Goal: Contribute content: Contribute content

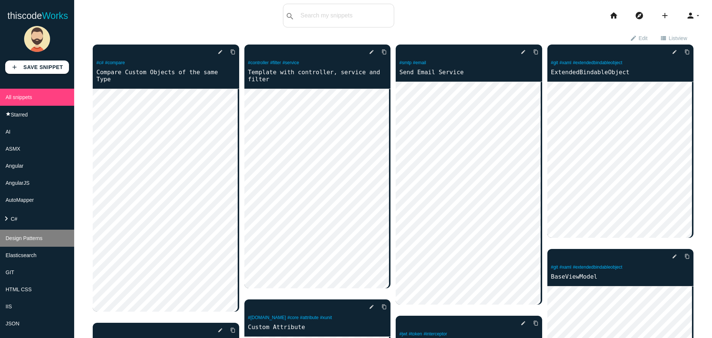
click at [33, 241] on span "Design Patterns" at bounding box center [24, 238] width 37 height 6
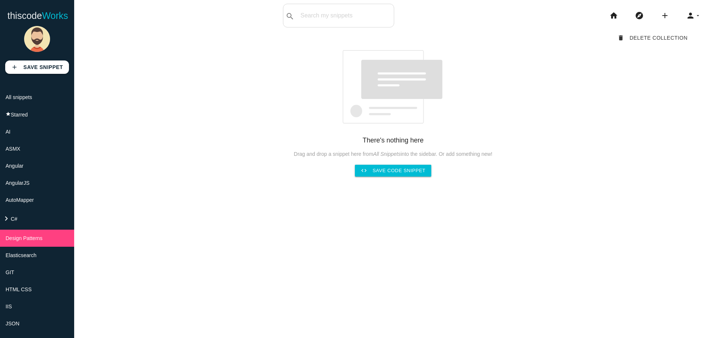
click at [540, 123] on div "68c89194fb5f940014732dd9 delete Delete Collection There's nothing here Drag and…" at bounding box center [393, 103] width 601 height 145
click at [388, 176] on link "code Save code snippet" at bounding box center [393, 171] width 77 height 12
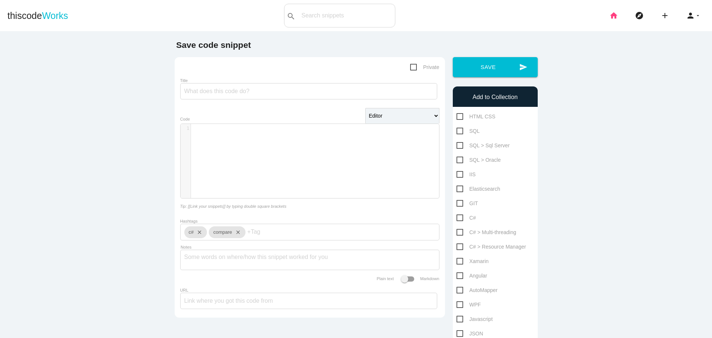
click at [610, 18] on icon "home" at bounding box center [613, 16] width 9 height 24
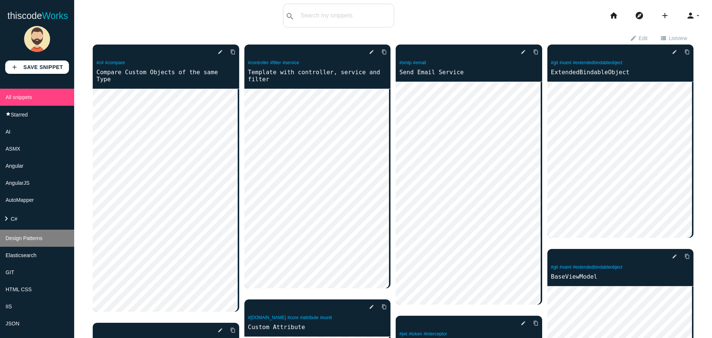
click at [30, 241] on span "Design Patterns" at bounding box center [24, 238] width 37 height 6
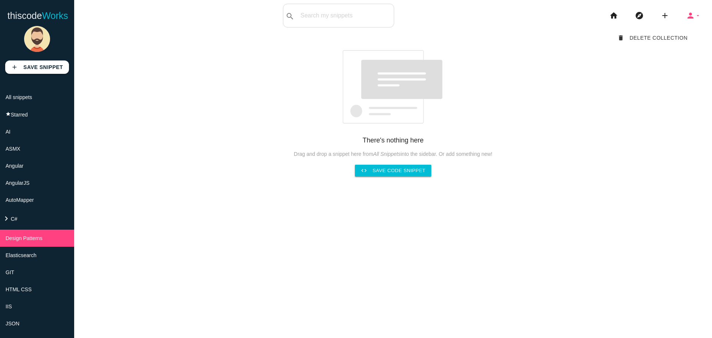
click at [695, 17] on icon "arrow_drop_down" at bounding box center [698, 16] width 6 height 24
click at [609, 128] on div "68c89194fb5f940014732dd9 delete Delete Collection There's nothing here Drag and…" at bounding box center [393, 103] width 601 height 145
click at [392, 141] on strong "There's nothing here" at bounding box center [393, 139] width 61 height 7
click at [373, 69] on img at bounding box center [393, 87] width 103 height 74
click at [20, 228] on li "keyboard_arrow_right C#" at bounding box center [37, 218] width 74 height 21
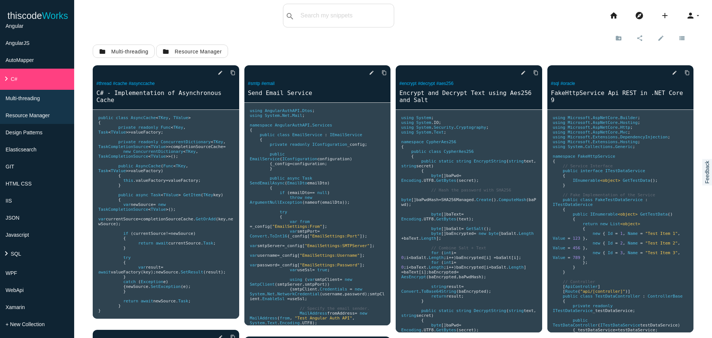
scroll to position [163, 0]
click at [43, 124] on li "Design Patterns" at bounding box center [37, 132] width 74 height 17
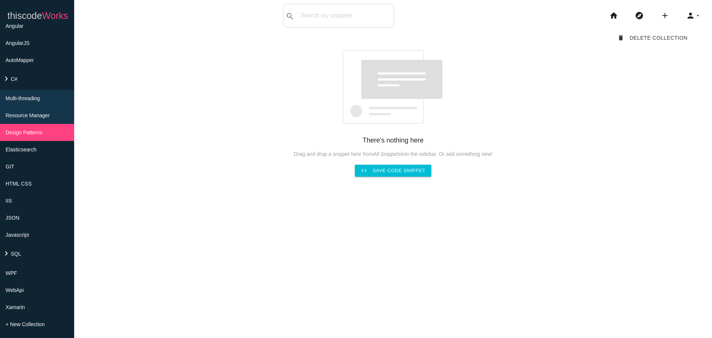
click at [32, 18] on link "thiscode Works" at bounding box center [37, 16] width 61 height 24
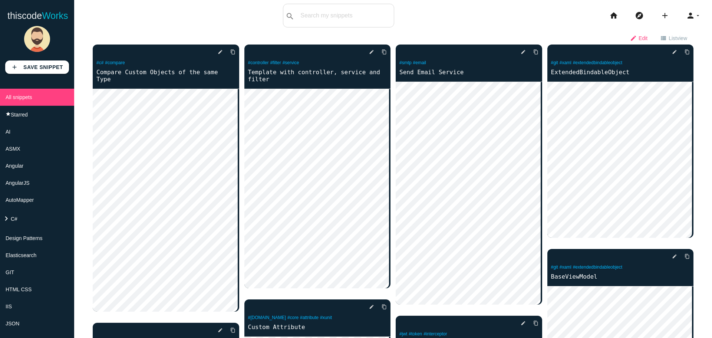
click at [639, 36] on span "Edit" at bounding box center [643, 38] width 9 height 13
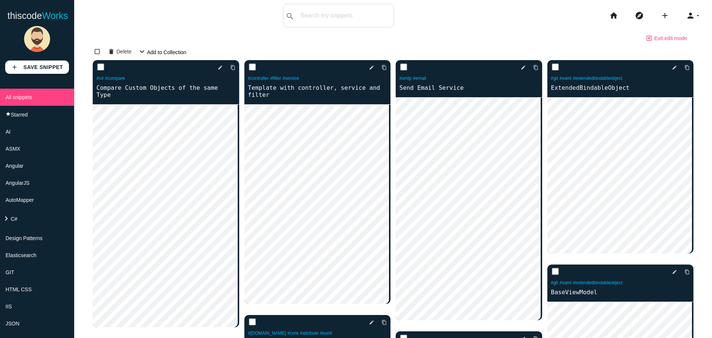
click at [646, 37] on icon "exit_to_app" at bounding box center [649, 38] width 7 height 13
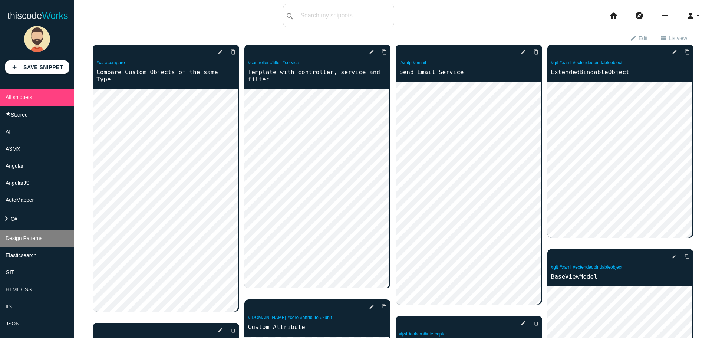
click at [23, 241] on span "Design Patterns" at bounding box center [24, 238] width 37 height 6
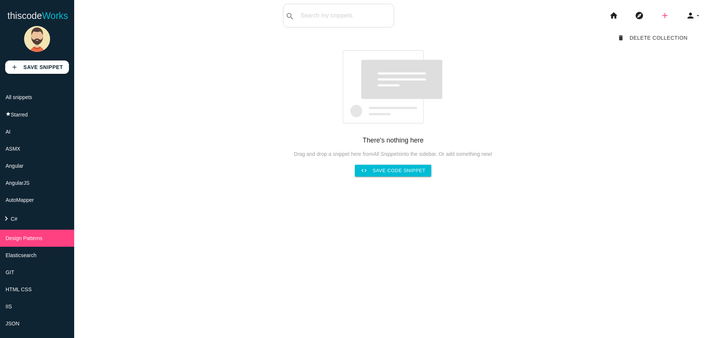
click at [660, 17] on icon "add" at bounding box center [664, 16] width 9 height 24
click at [672, 16] on link "code Snippet" at bounding box center [681, 13] width 52 height 19
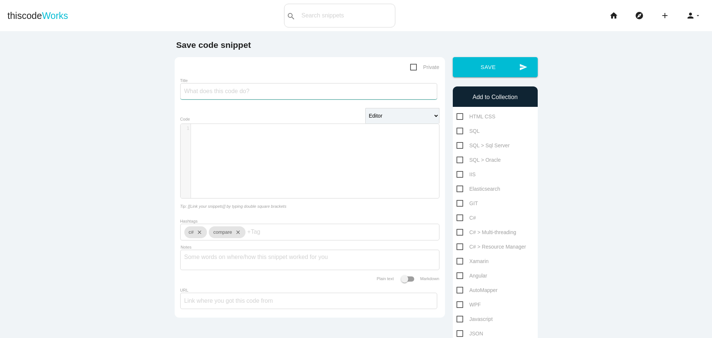
click at [287, 94] on input "Title" at bounding box center [308, 91] width 257 height 16
type input "Repository with DevArt"
click at [285, 138] on div "​ x 1 ​" at bounding box center [316, 166] width 270 height 85
click at [386, 121] on select "Editor HTML Editor Javascript Editor PHP Editor Python Editor" at bounding box center [402, 116] width 74 height 16
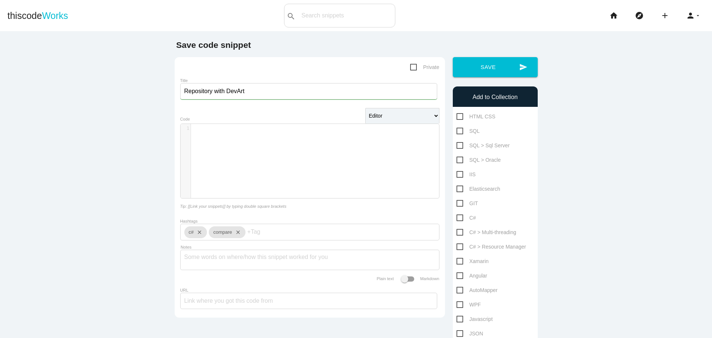
click at [307, 136] on div "​ x 1 ​" at bounding box center [316, 166] width 270 height 85
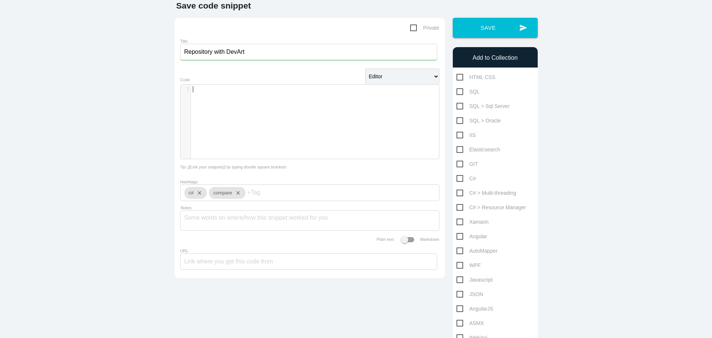
scroll to position [74, 0]
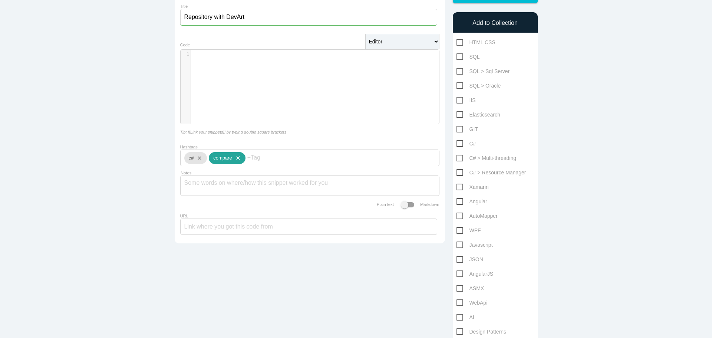
click at [234, 161] on icon "close" at bounding box center [236, 158] width 9 height 12
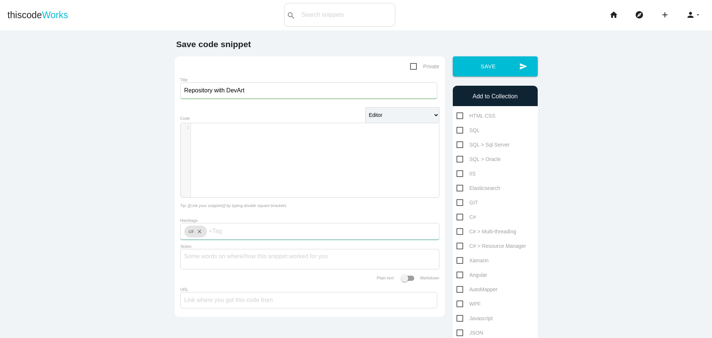
scroll to position [0, 0]
click at [262, 153] on div "​ x 1 ​" at bounding box center [316, 166] width 270 height 85
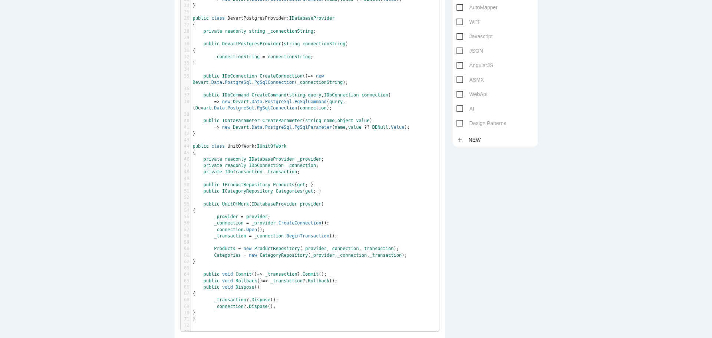
scroll to position [359, 0]
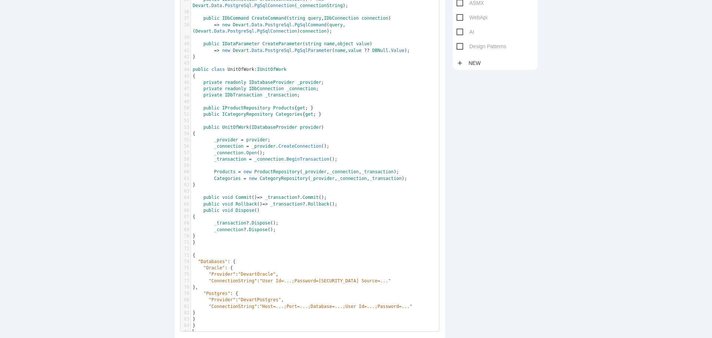
click at [247, 251] on pre "​" at bounding box center [318, 248] width 254 height 6
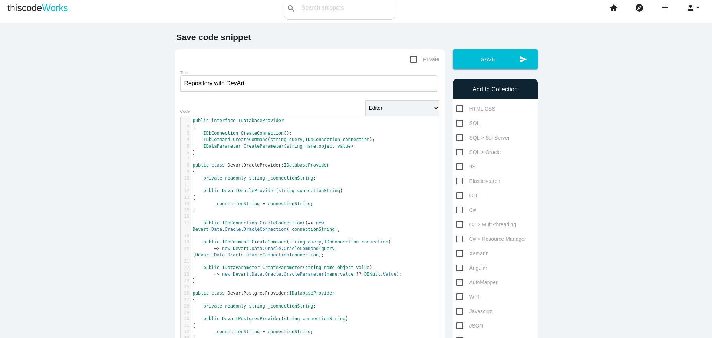
scroll to position [0, 0]
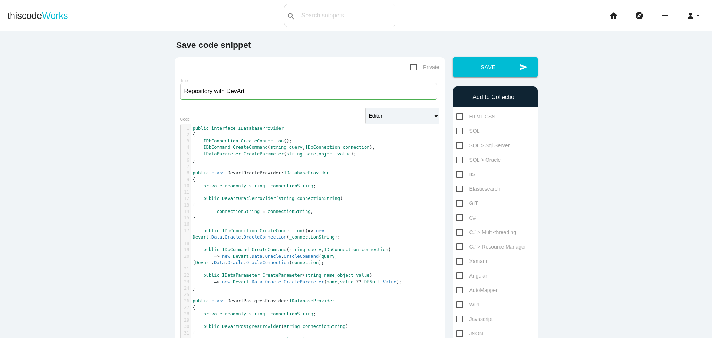
click at [314, 131] on pre "public interface IDatabaseProvider" at bounding box center [318, 128] width 254 height 6
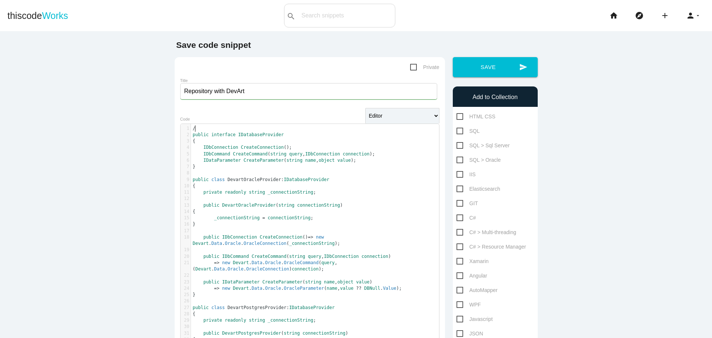
type textarea "//"
paste textarea
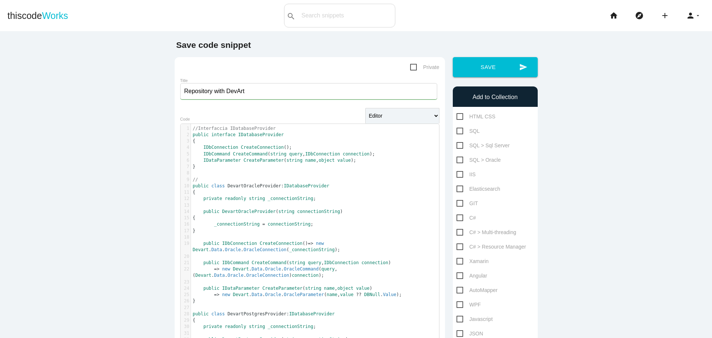
type textarea "//"
paste textarea
type textarea "Oral"
type textarea "cle"
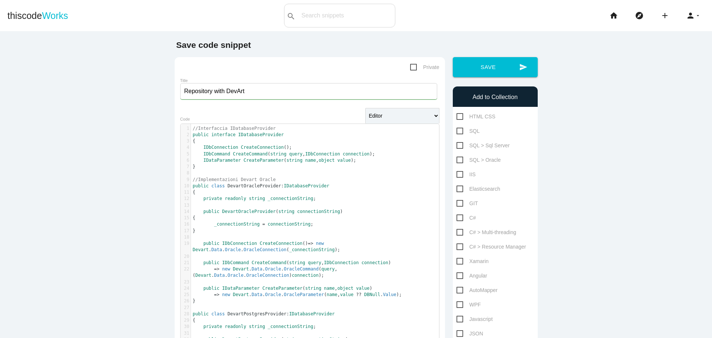
scroll to position [74, 0]
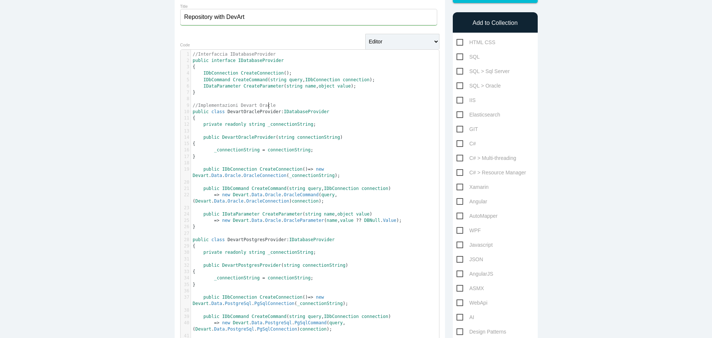
click at [231, 234] on pre "​" at bounding box center [318, 233] width 254 height 6
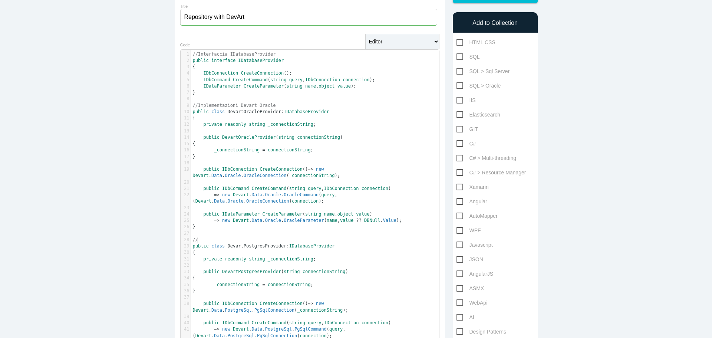
type textarea "//"
paste textarea
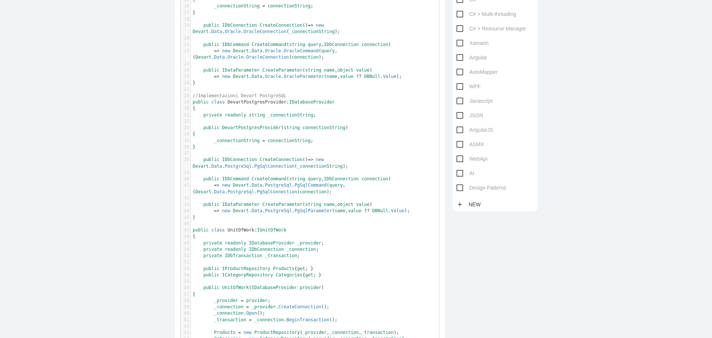
scroll to position [222, 0]
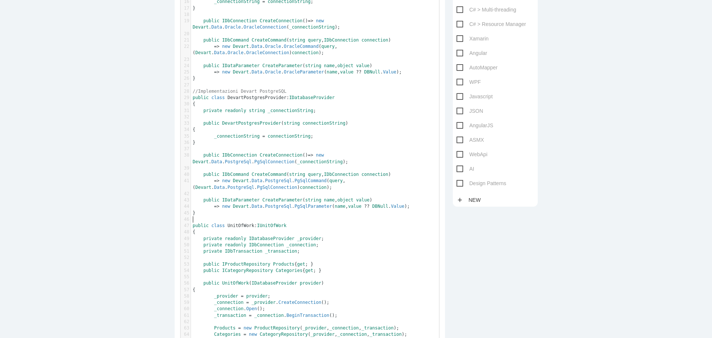
click at [273, 222] on pre "​" at bounding box center [318, 219] width 254 height 6
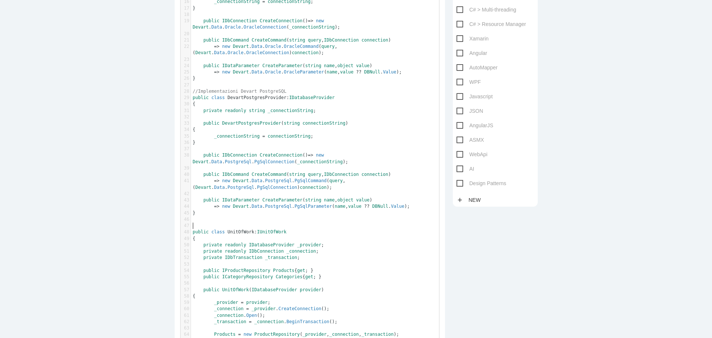
type textarea "//"
paste textarea
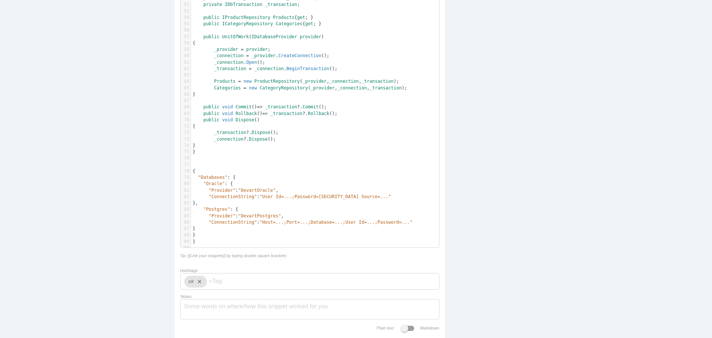
scroll to position [482, 0]
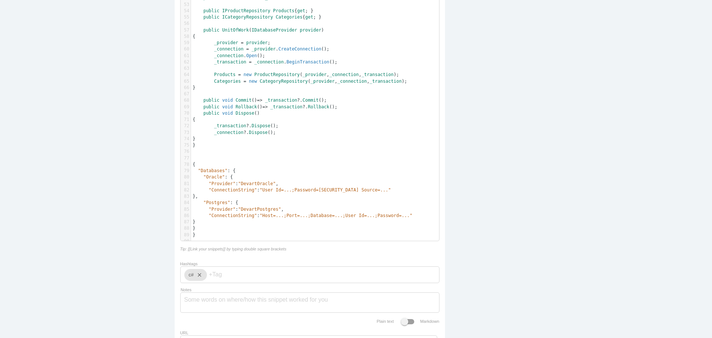
click at [232, 161] on pre "​" at bounding box center [318, 158] width 254 height 6
type textarea "//"
paste textarea
paste textarea "/"
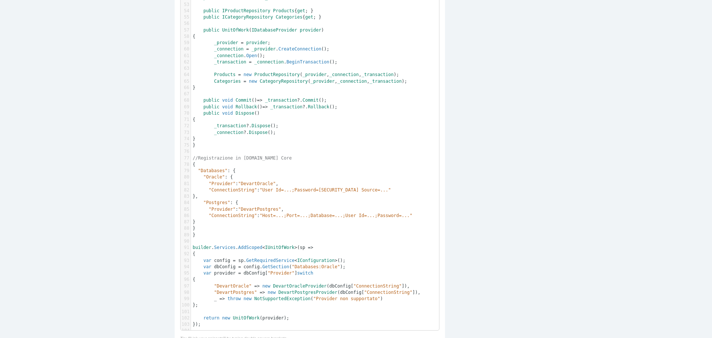
click at [241, 241] on pre "​" at bounding box center [318, 241] width 254 height 6
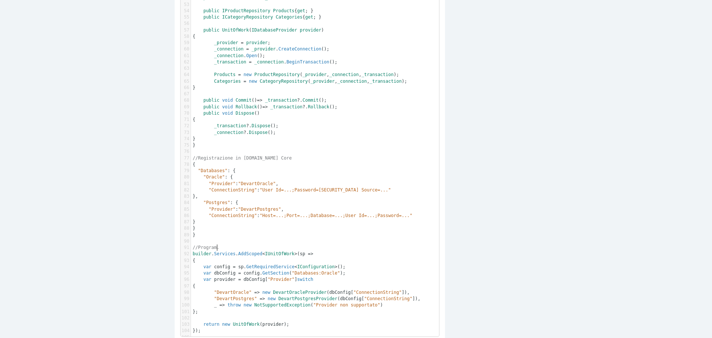
scroll to position [2, 25]
type textarea "//Program.cs"
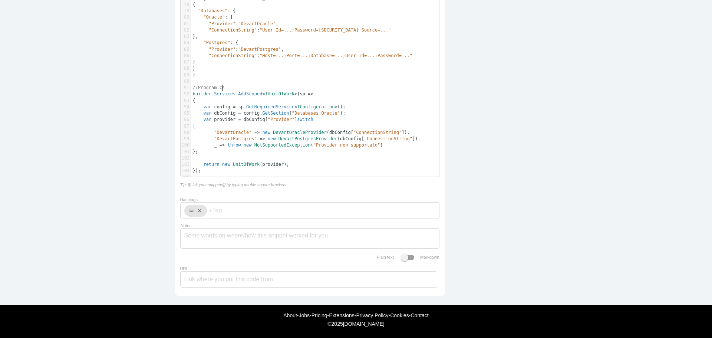
click at [194, 85] on span "//Program.cs" at bounding box center [209, 87] width 32 height 5
type textarea "Sample"
click at [221, 168] on pre "});" at bounding box center [318, 171] width 254 height 6
click at [221, 174] on pre "​" at bounding box center [318, 177] width 254 height 6
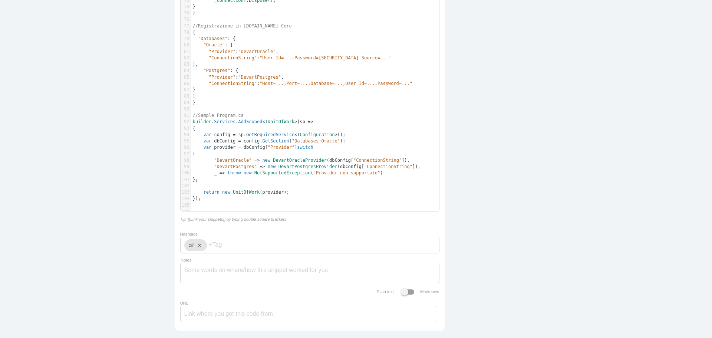
scroll to position [619, 0]
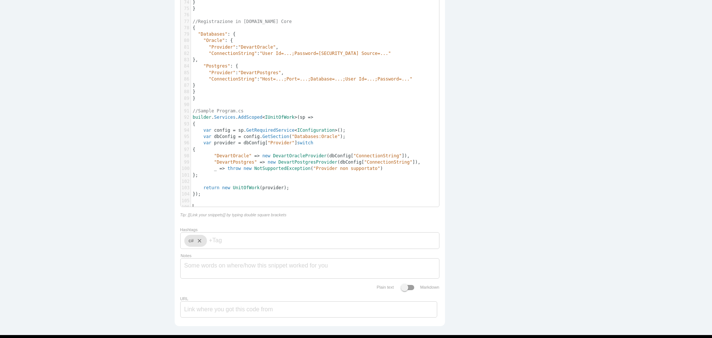
type textarea "//"
paste textarea
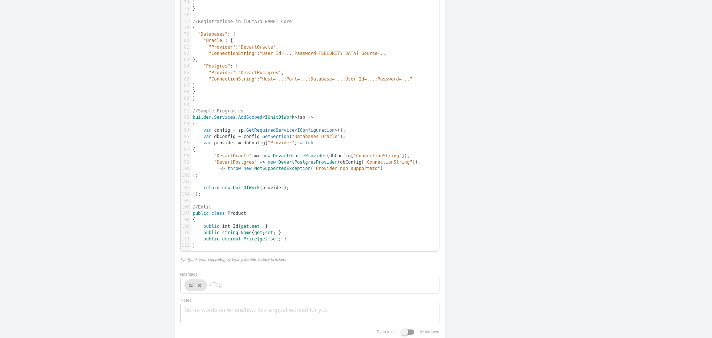
type textarea "Entità"
type textarea "//"
click at [231, 260] on pre "//" at bounding box center [318, 258] width 254 height 6
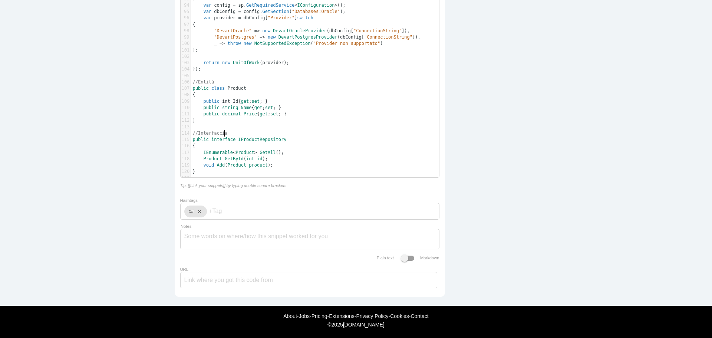
scroll to position [758, 0]
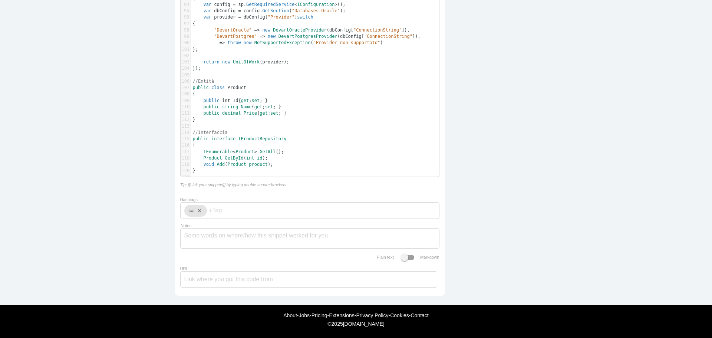
click at [227, 174] on pre "​" at bounding box center [318, 177] width 254 height 6
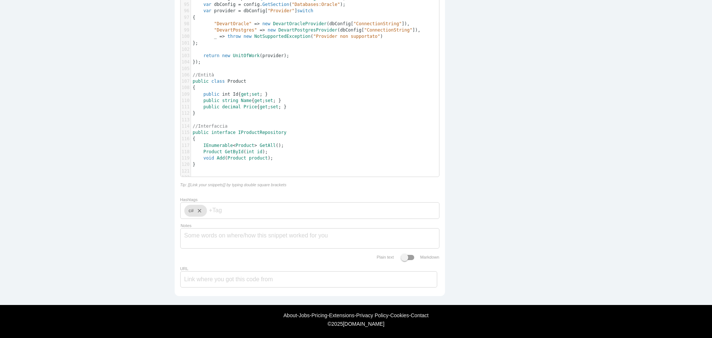
type textarea "//"
paste textarea
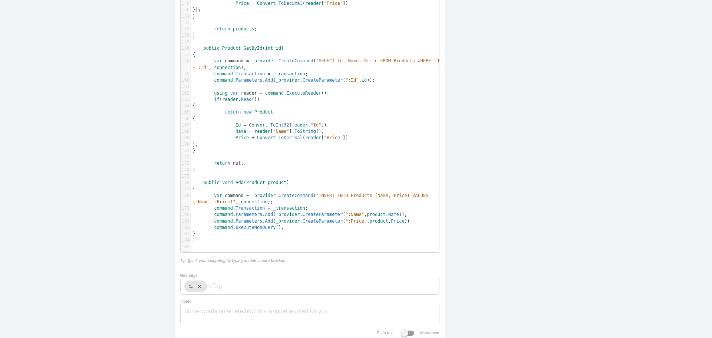
scroll to position [1130, 0]
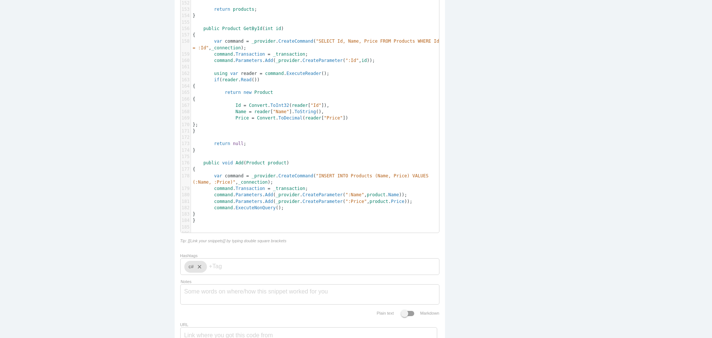
paste textarea "/"
type textarea "//"
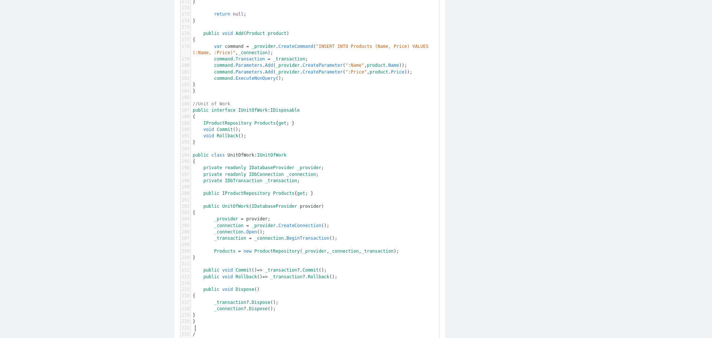
type textarea "//"
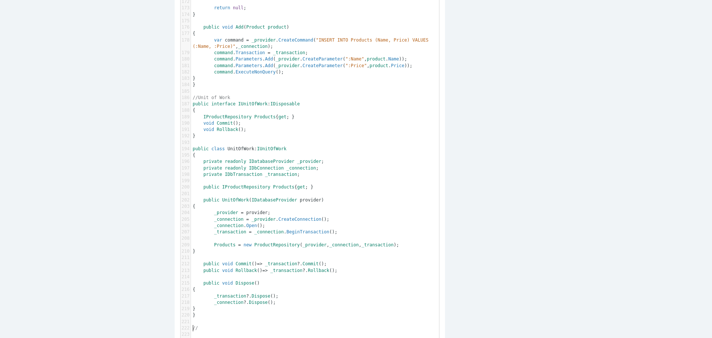
scroll to position [1451, 0]
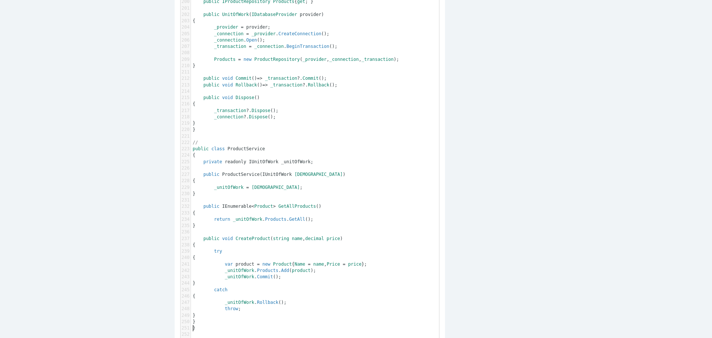
click at [281, 139] on pre "//" at bounding box center [318, 142] width 254 height 6
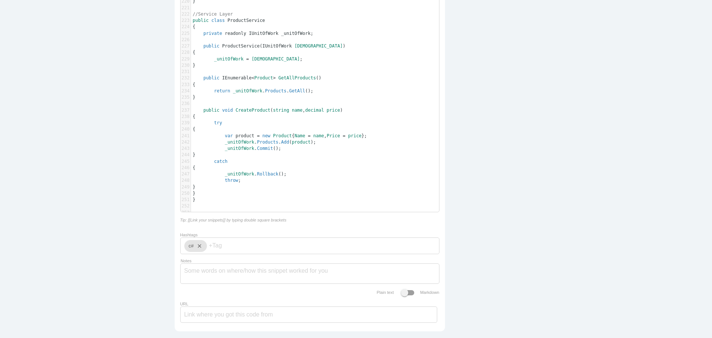
scroll to position [1599, 0]
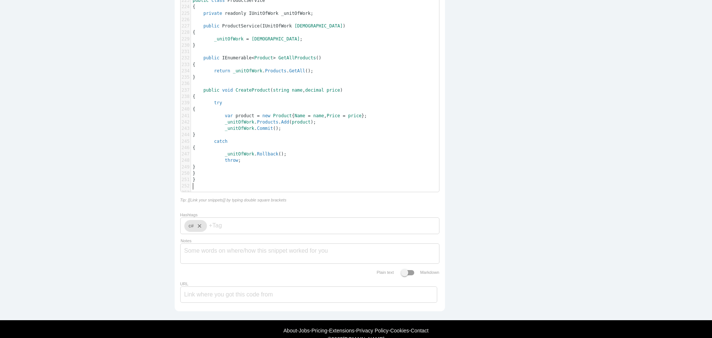
click at [234, 189] on pre "​" at bounding box center [318, 192] width 254 height 6
type textarea "//"
paste textarea
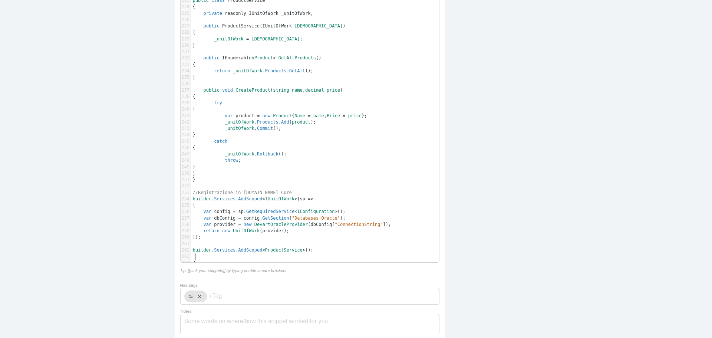
type textarea "//"
paste textarea "C"
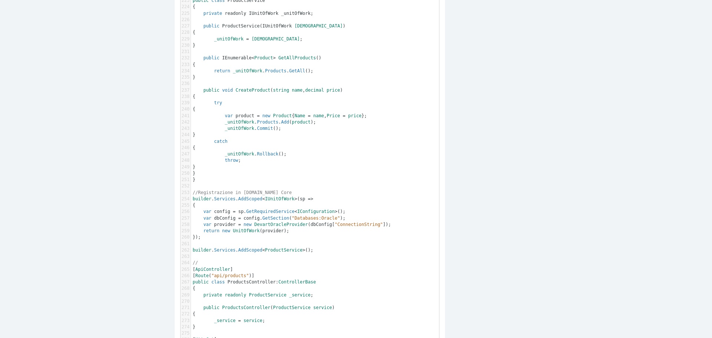
scroll to position [1690, 0]
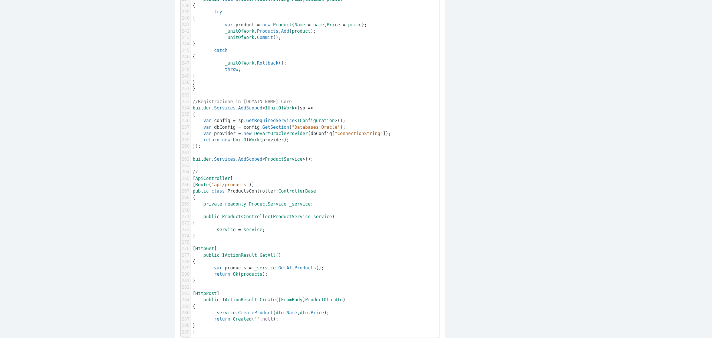
click at [231, 169] on pre "//" at bounding box center [318, 172] width 254 height 6
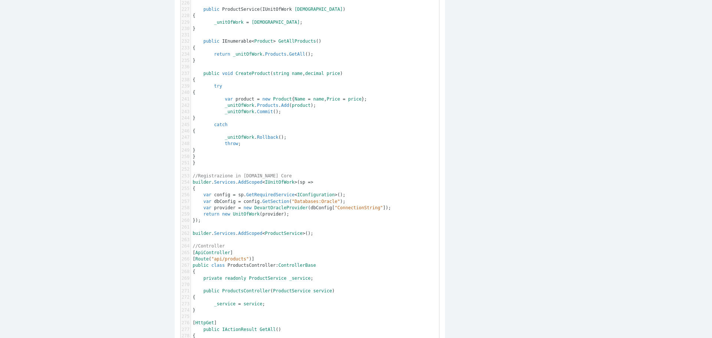
type textarea "Controller"
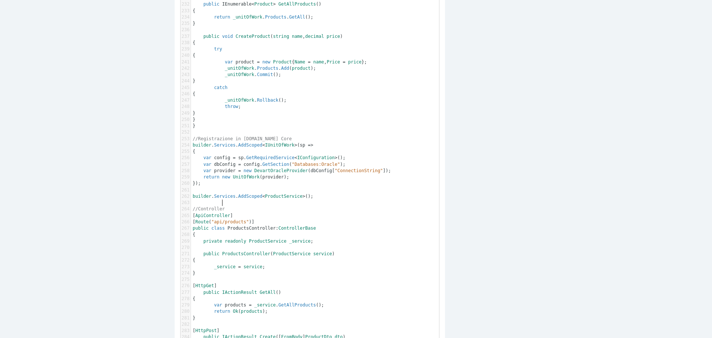
scroll to position [1636, 0]
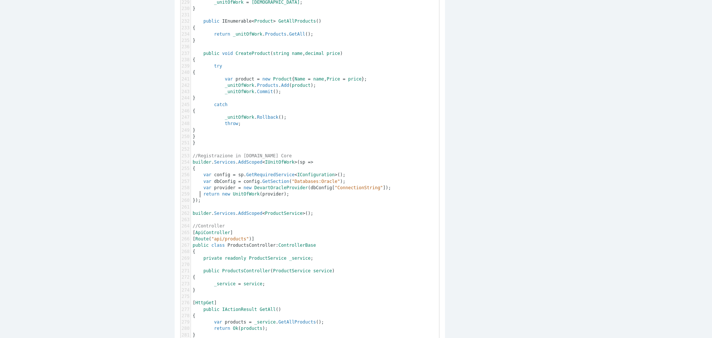
click at [216, 197] on pre "});" at bounding box center [318, 200] width 254 height 6
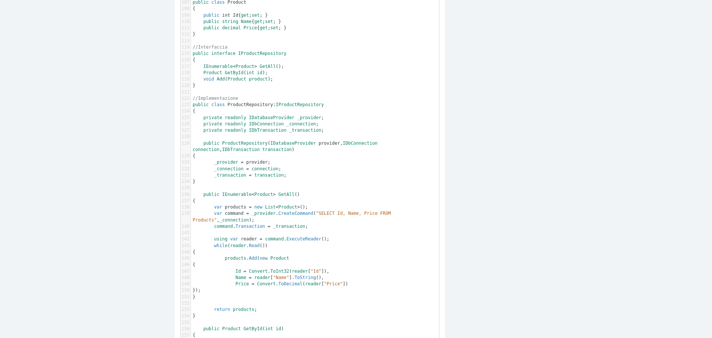
scroll to position [820, 0]
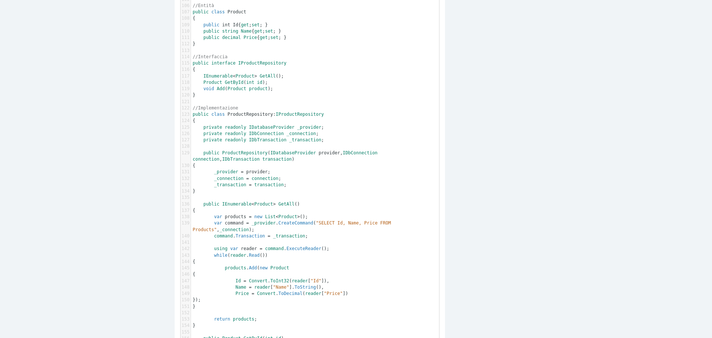
type textarea "//Registrazione service"
click at [254, 113] on span "ProductRepository" at bounding box center [250, 114] width 46 height 5
type textarea "ProductRepository"
click at [254, 113] on span "ProductRepository" at bounding box center [250, 114] width 46 height 5
click at [251, 104] on pre "​" at bounding box center [318, 102] width 254 height 6
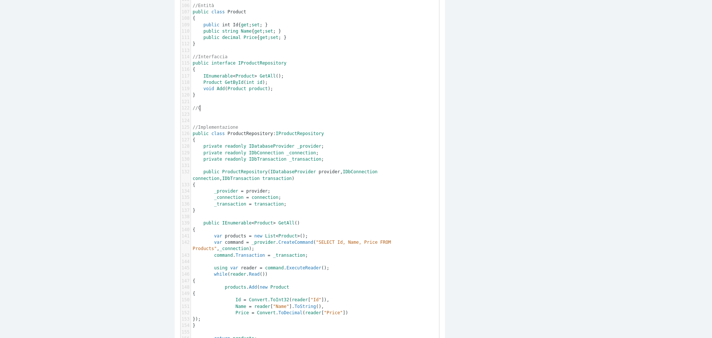
scroll to position [2, 9]
type textarea "//Cla"
type textarea "Eventuale classe base per tutti i reporsitoru:"
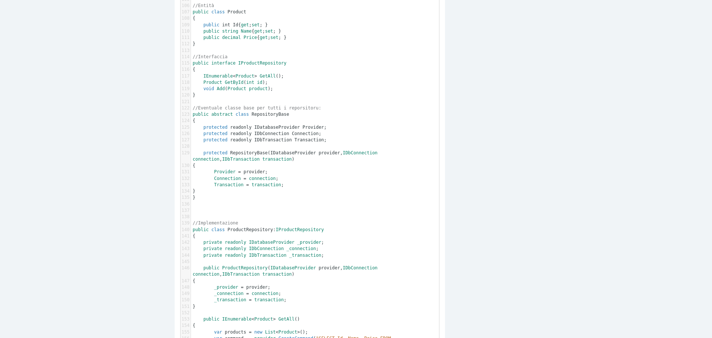
click at [270, 232] on span "public class ProductRepository : IProductRepository" at bounding box center [258, 229] width 131 height 5
paste textarea
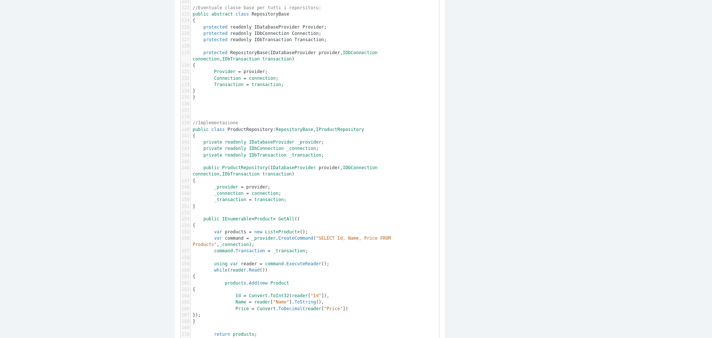
scroll to position [931, 0]
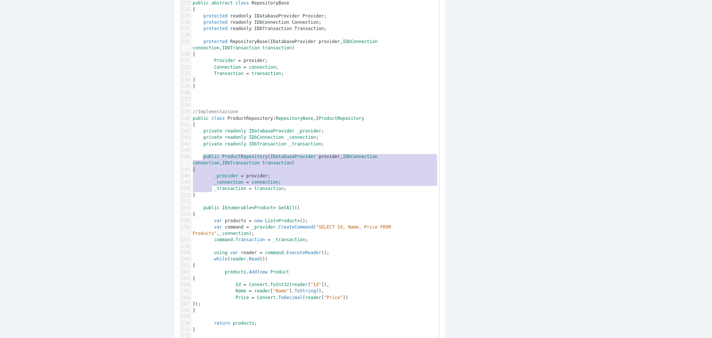
type textarea "public ProductRepository(IDatabaseProvider provider, IDbConnection connection, …"
drag, startPoint x: 200, startPoint y: 157, endPoint x: 243, endPoint y: 196, distance: 57.5
click at [213, 194] on div "1 //Interfaccia IDatabaseProvider 2 public interface IDatabaseProvider 3 { 4 ID…" at bounding box center [318, 208] width 254 height 2028
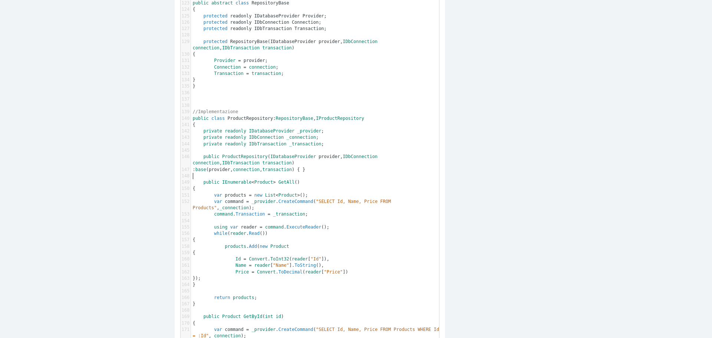
click at [303, 177] on pre "​" at bounding box center [318, 176] width 254 height 6
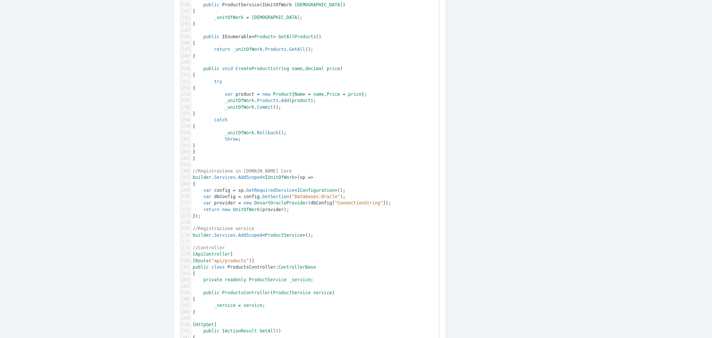
scroll to position [1954, 0]
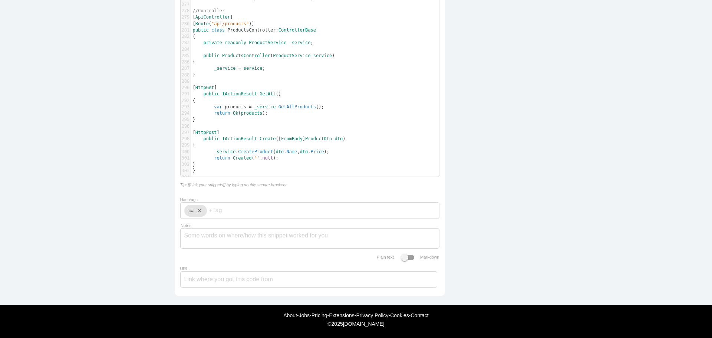
click at [290, 208] on div "c# close" at bounding box center [309, 210] width 259 height 17
type input "repository"
type input "designpatterns"
click at [264, 232] on textarea "Notes" at bounding box center [309, 236] width 251 height 16
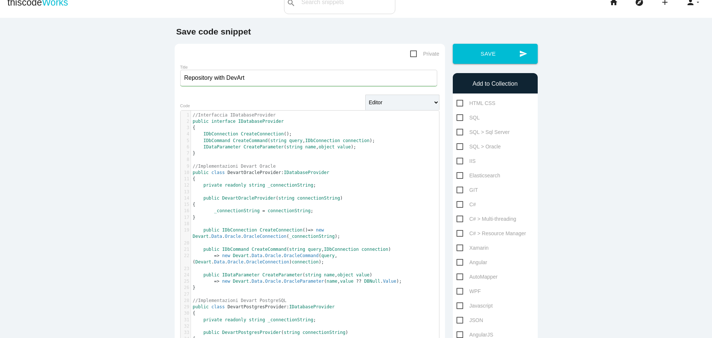
scroll to position [0, 0]
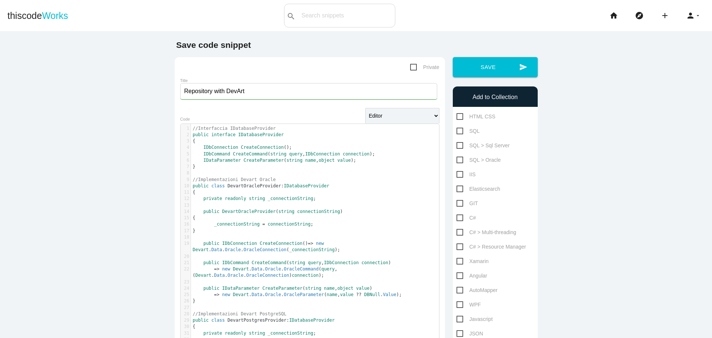
click at [411, 68] on span "Private" at bounding box center [424, 67] width 29 height 9
click at [411, 67] on input "Private" at bounding box center [412, 65] width 5 height 5
checkbox input "true"
click at [490, 67] on button "send Save" at bounding box center [495, 67] width 85 height 20
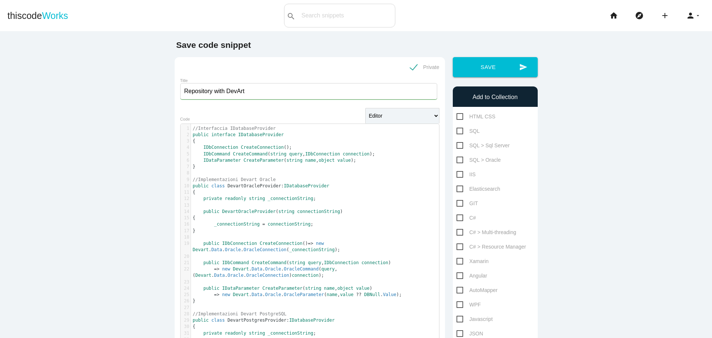
click at [289, 130] on pre "//Interfaccia IDatabaseProvider" at bounding box center [318, 128] width 254 height 6
click at [319, 162] on span "object" at bounding box center [327, 160] width 16 height 5
type textarea "//Interfaccia IDatabaseProvider public interface IDatabaseProvider { IDbConnect…"
